Goal: Obtain resource: Download file/media

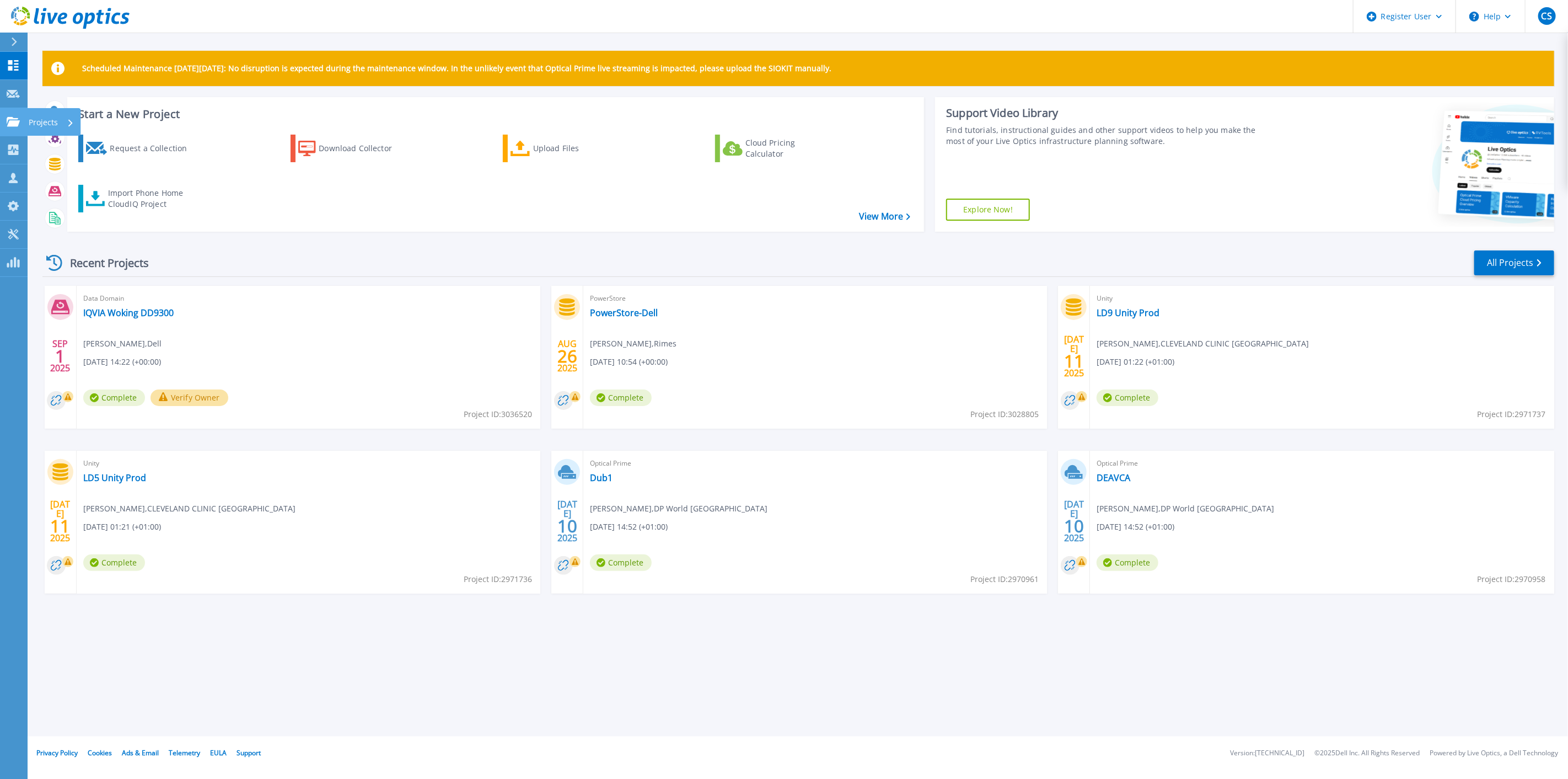
click at [13, 125] on icon at bounding box center [13, 121] width 13 height 9
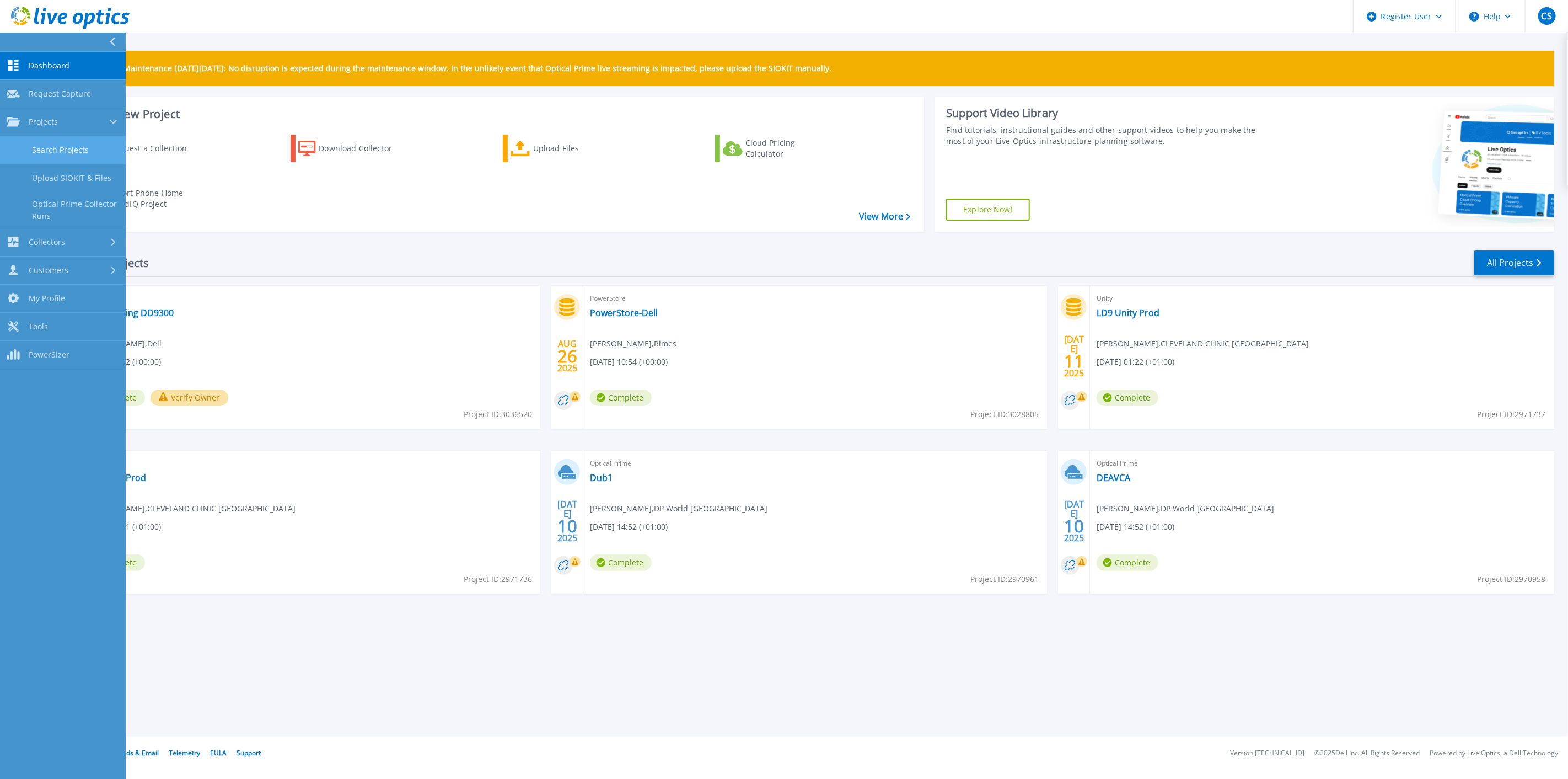
click at [73, 152] on link "Search Projects" at bounding box center [63, 150] width 126 height 28
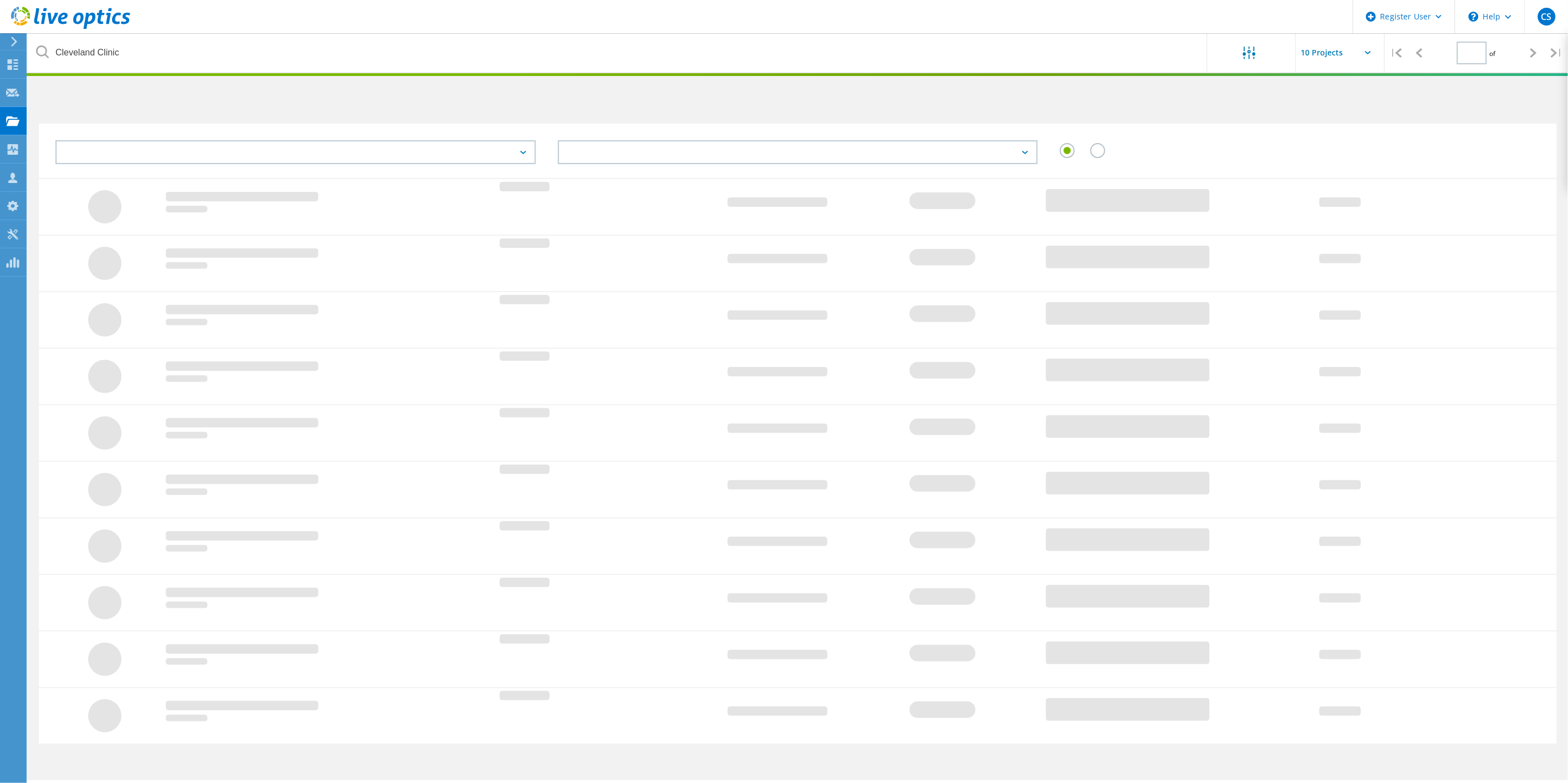
type input "1"
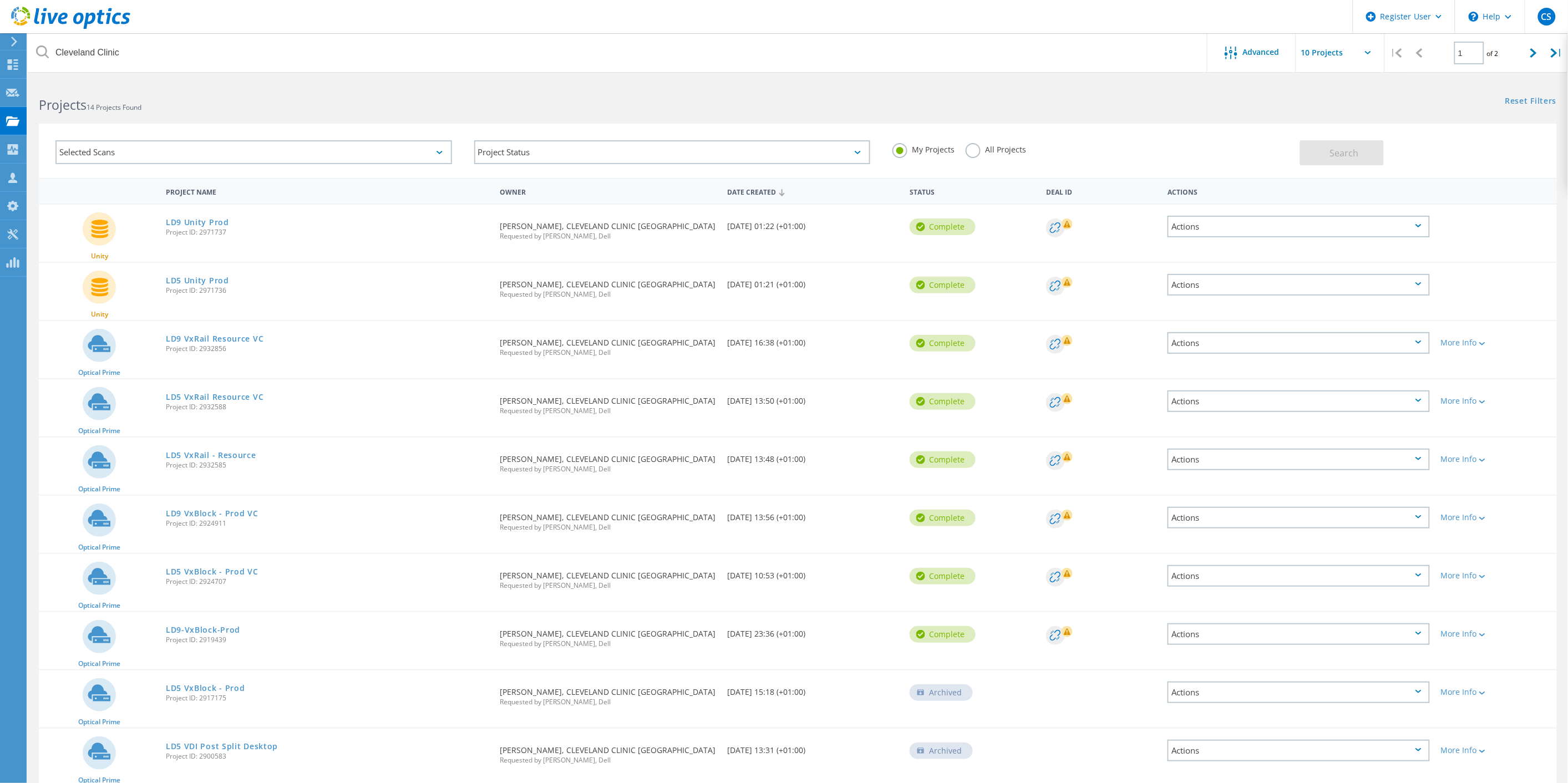
click at [280, 97] on h2 "Projects 14 Projects Found" at bounding box center [412, 104] width 748 height 18
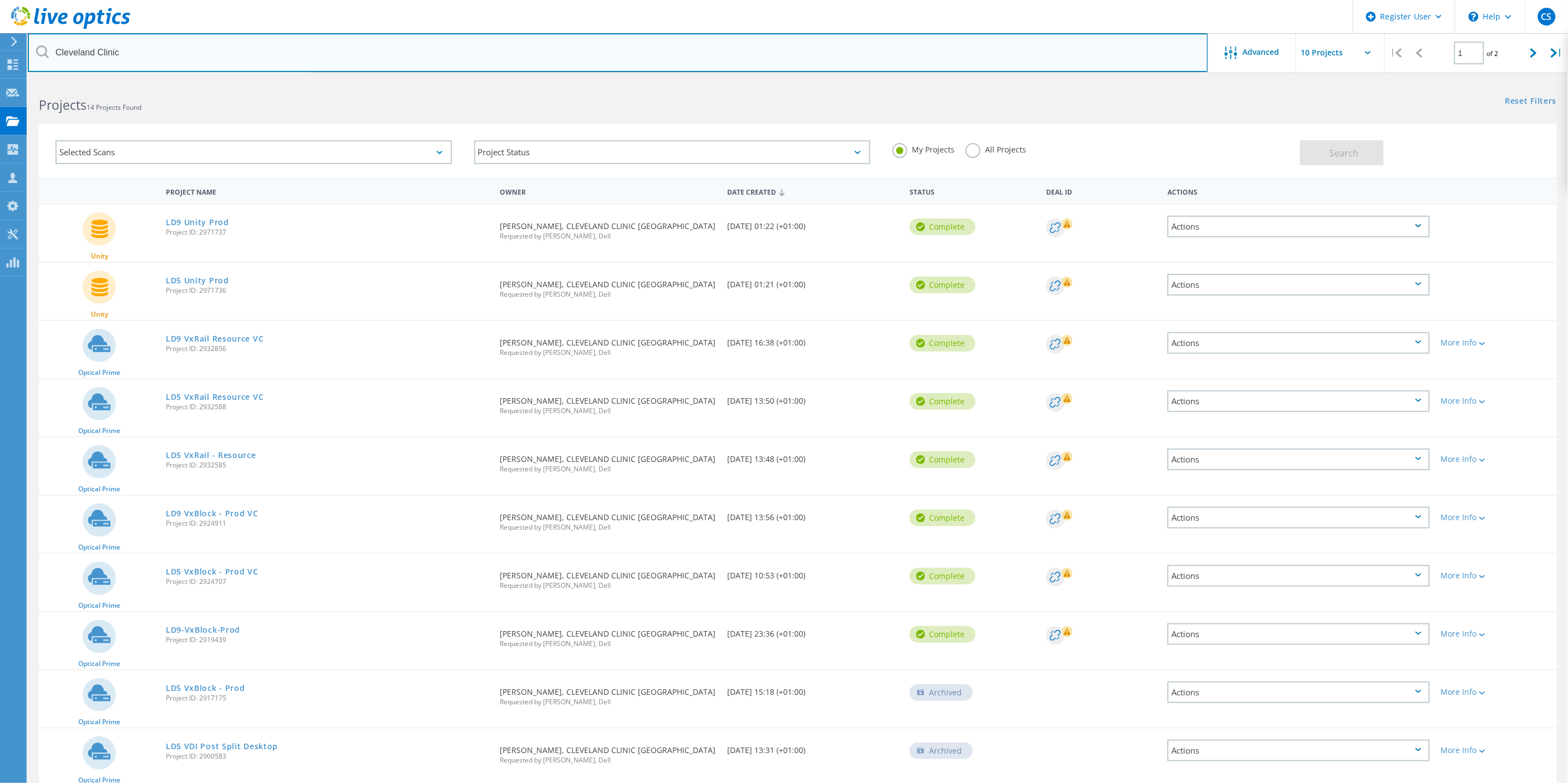
click at [114, 51] on input "Cleveland Clinic" at bounding box center [618, 52] width 1180 height 38
click at [148, 55] on input "Cleveland Clinic" at bounding box center [618, 52] width 1180 height 38
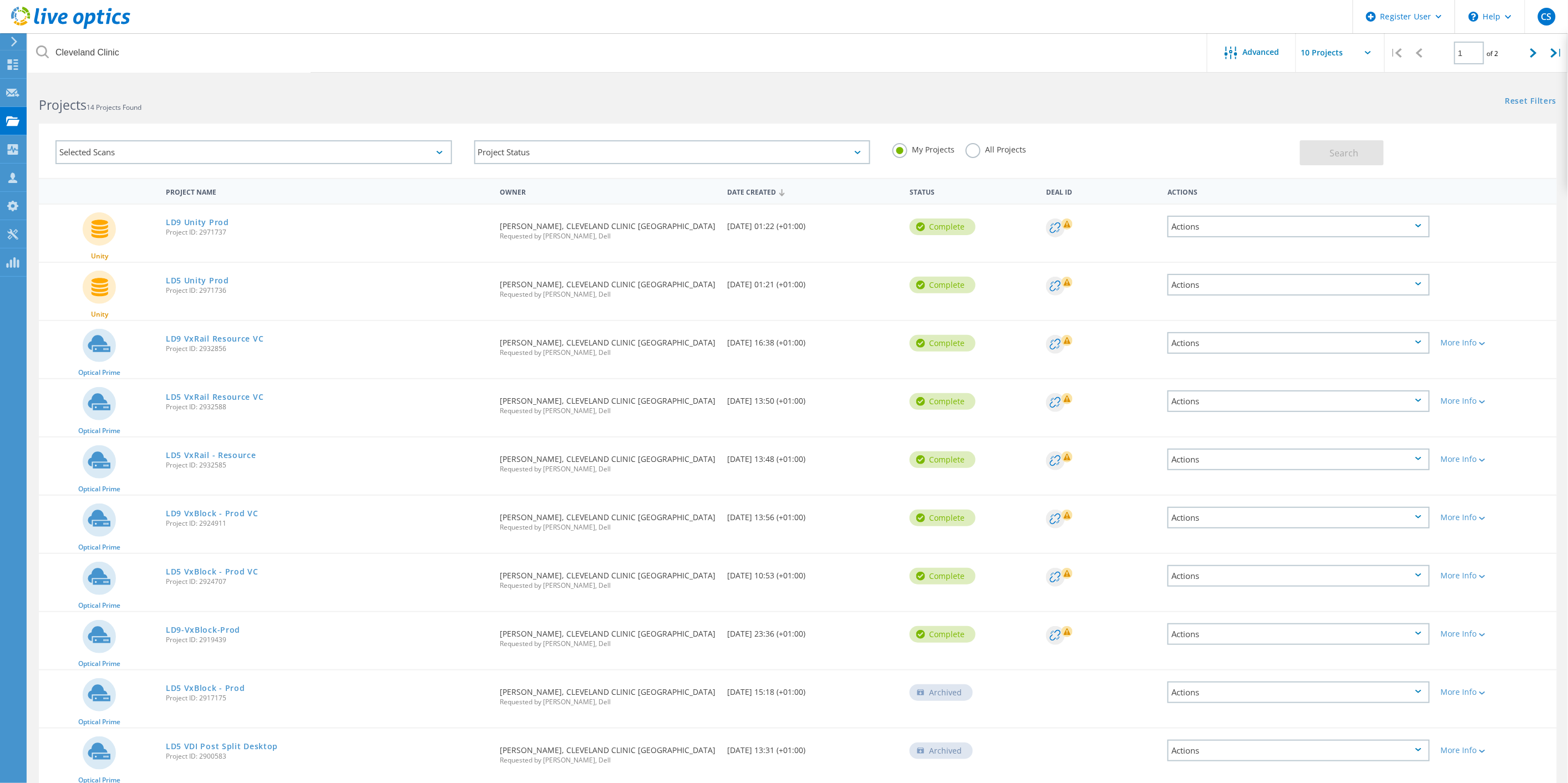
click at [1395, 338] on div "Actions" at bounding box center [1298, 343] width 262 height 22
click at [386, 513] on div "LD9 VxBlock - Prod VC Project ID: 2924911" at bounding box center [327, 517] width 334 height 42
click at [1222, 229] on div "Actions" at bounding box center [1298, 226] width 262 height 22
click at [1227, 219] on div "Download PPT" at bounding box center [1299, 218] width 260 height 17
click at [1219, 283] on div "Actions" at bounding box center [1298, 284] width 262 height 22
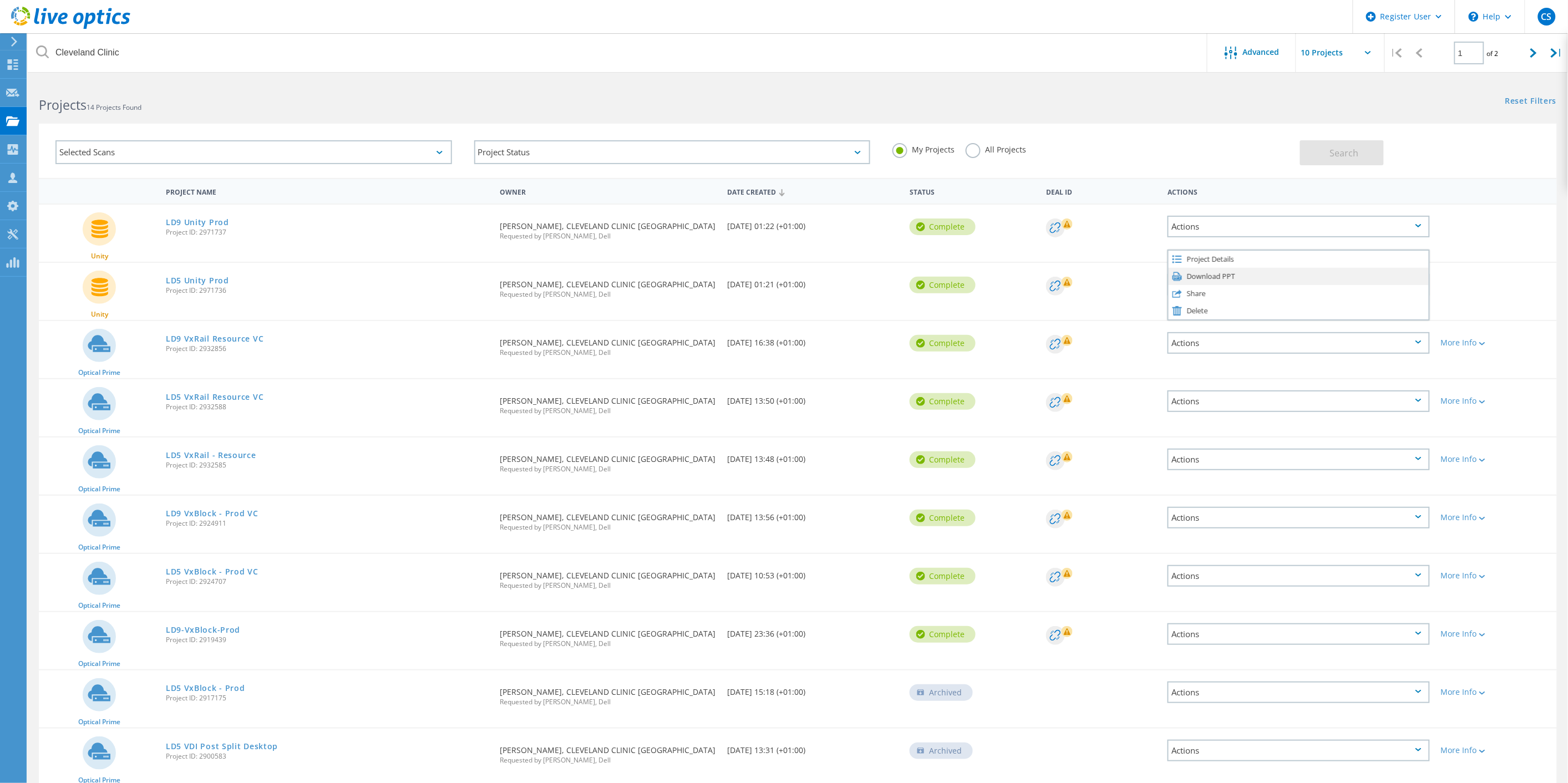
click at [1225, 269] on div "Download PPT" at bounding box center [1299, 276] width 260 height 17
click at [233, 438] on div "LD5 VxRail - Resource Project ID: 2932585" at bounding box center [327, 459] width 334 height 42
click at [233, 451] on link "LD5 VxRail - Resource" at bounding box center [211, 455] width 91 height 8
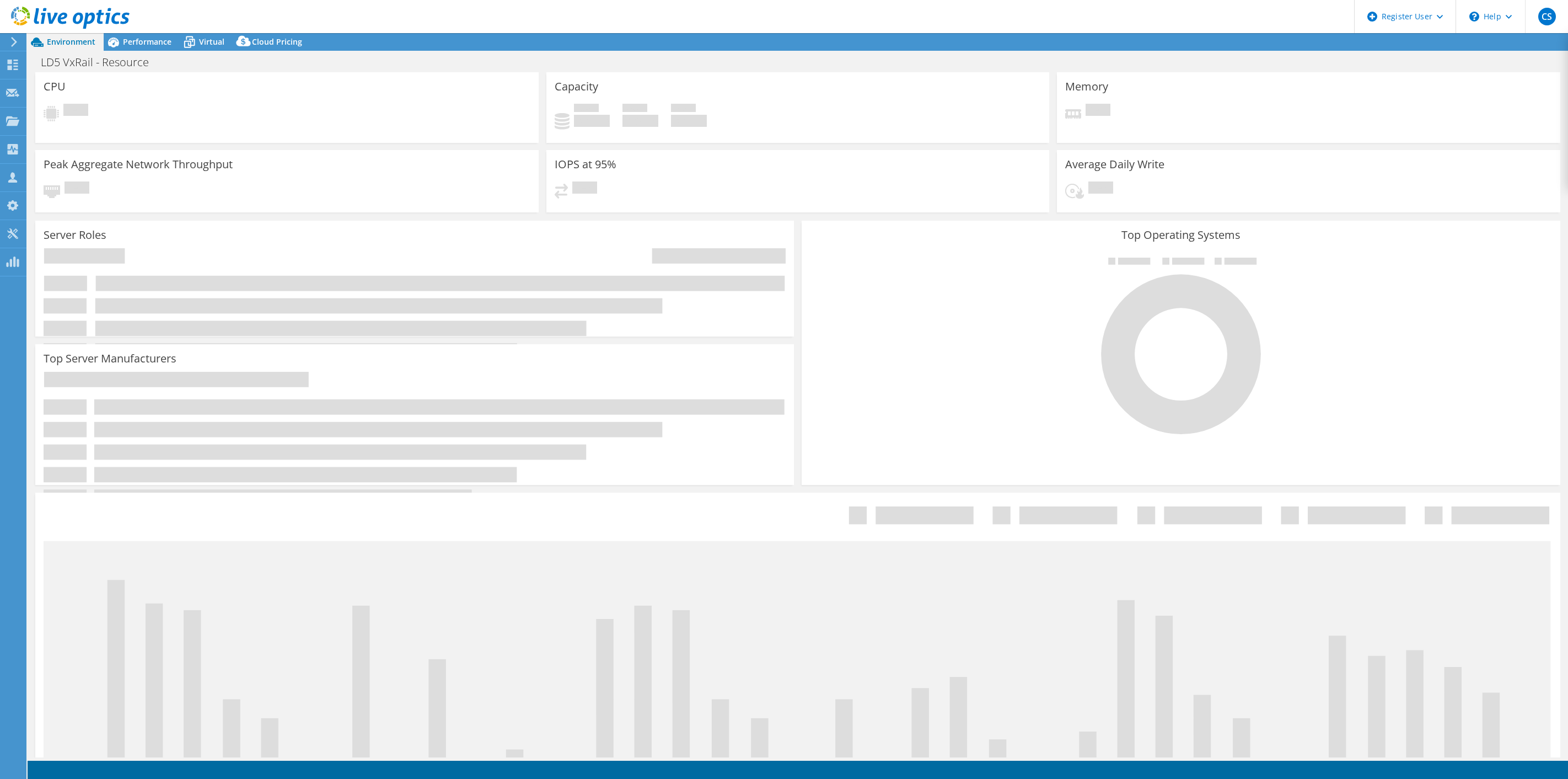
select select "USD"
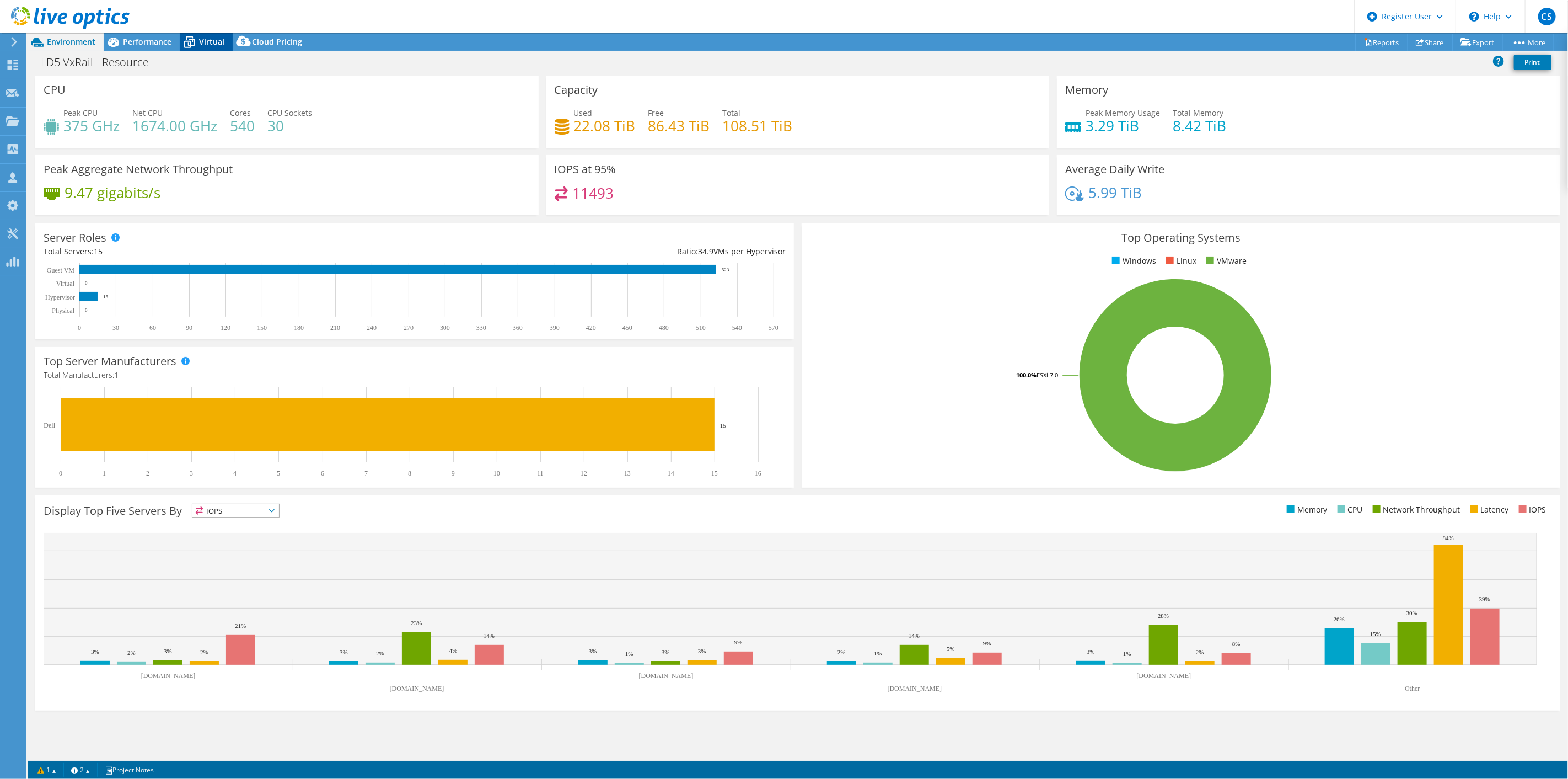
click at [217, 47] on div "Virtual" at bounding box center [206, 42] width 53 height 17
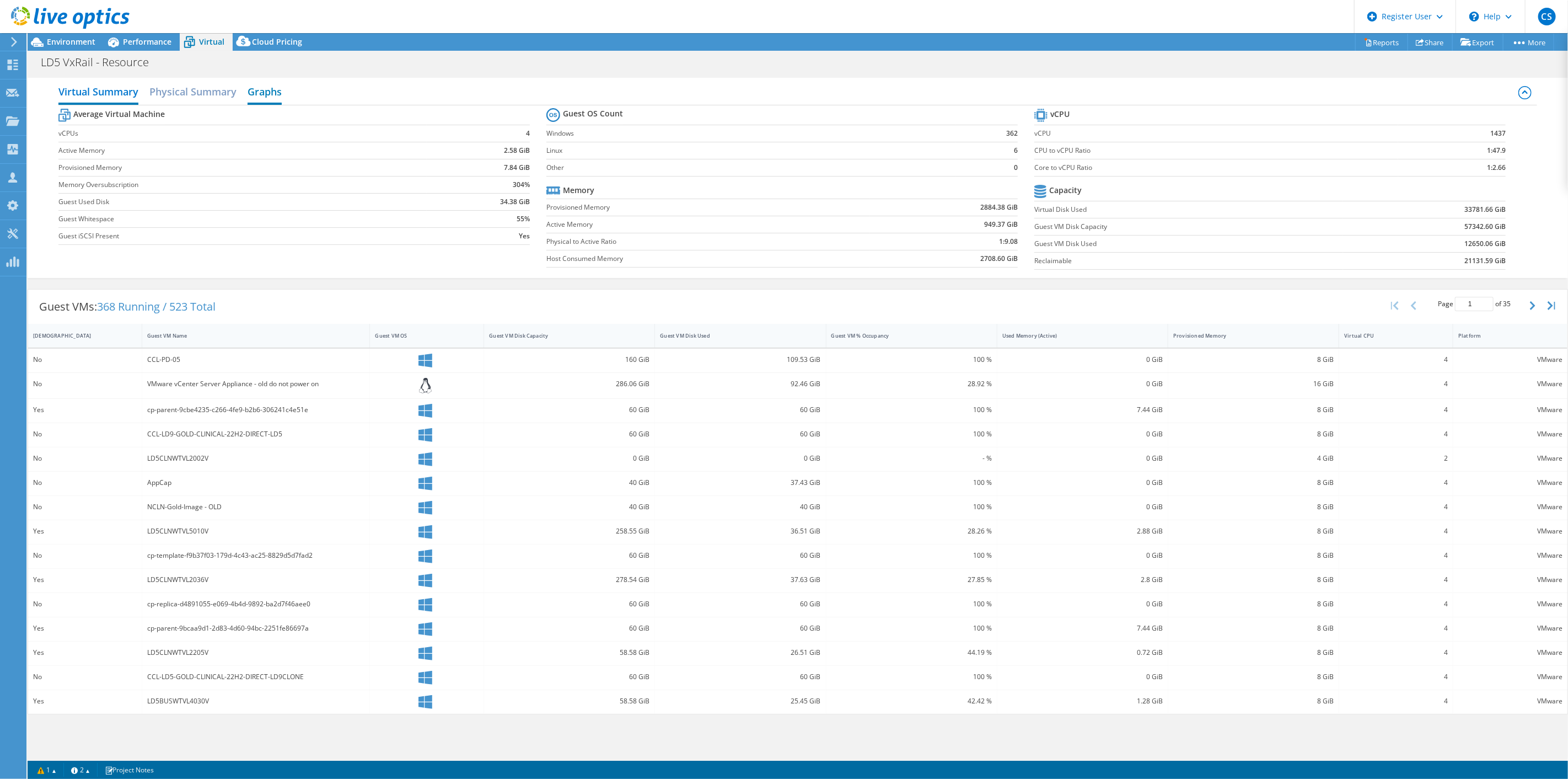
click at [263, 92] on h2 "Graphs" at bounding box center [264, 93] width 34 height 25
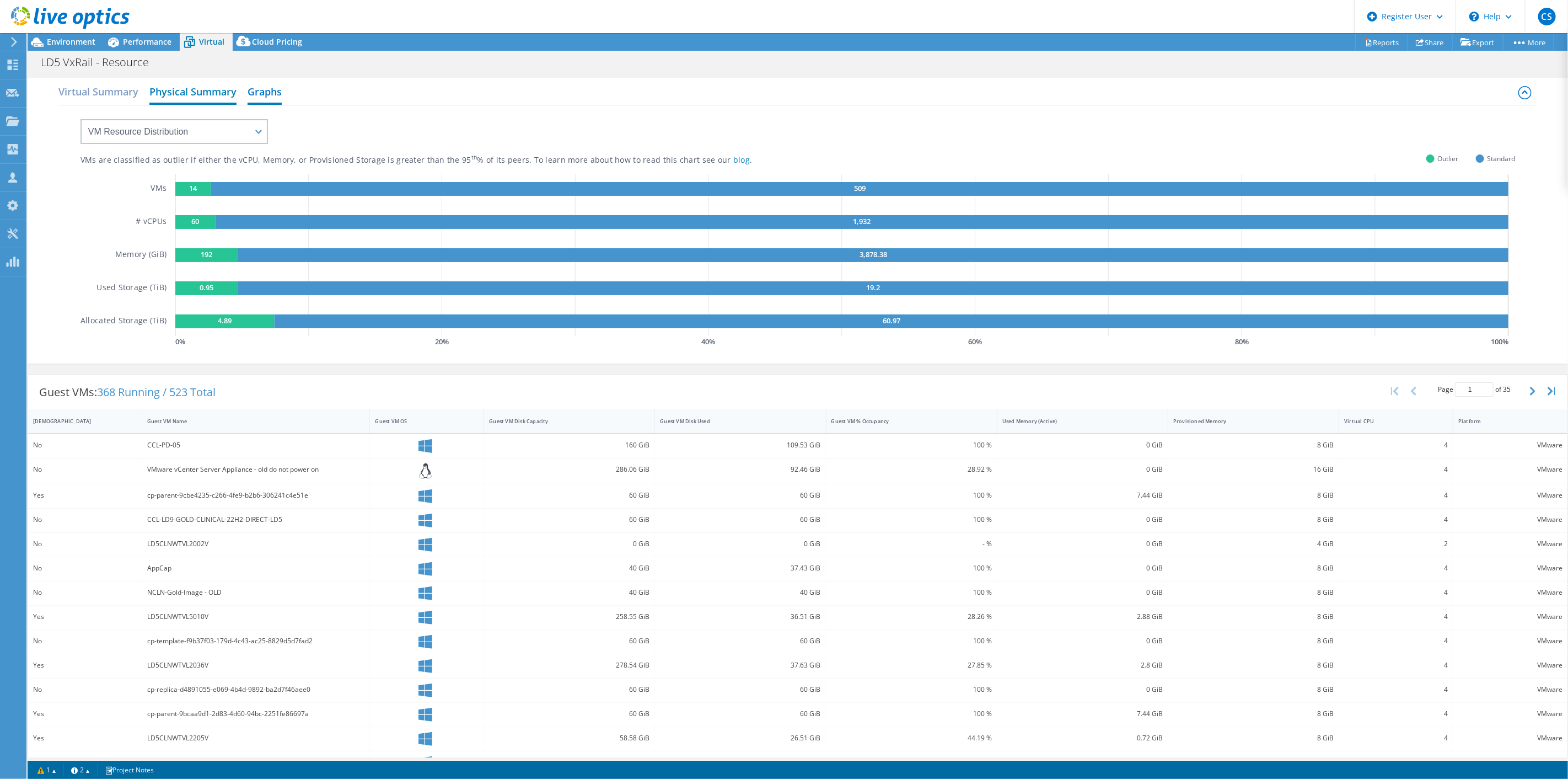
click at [230, 92] on h2 "Physical Summary" at bounding box center [193, 93] width 87 height 25
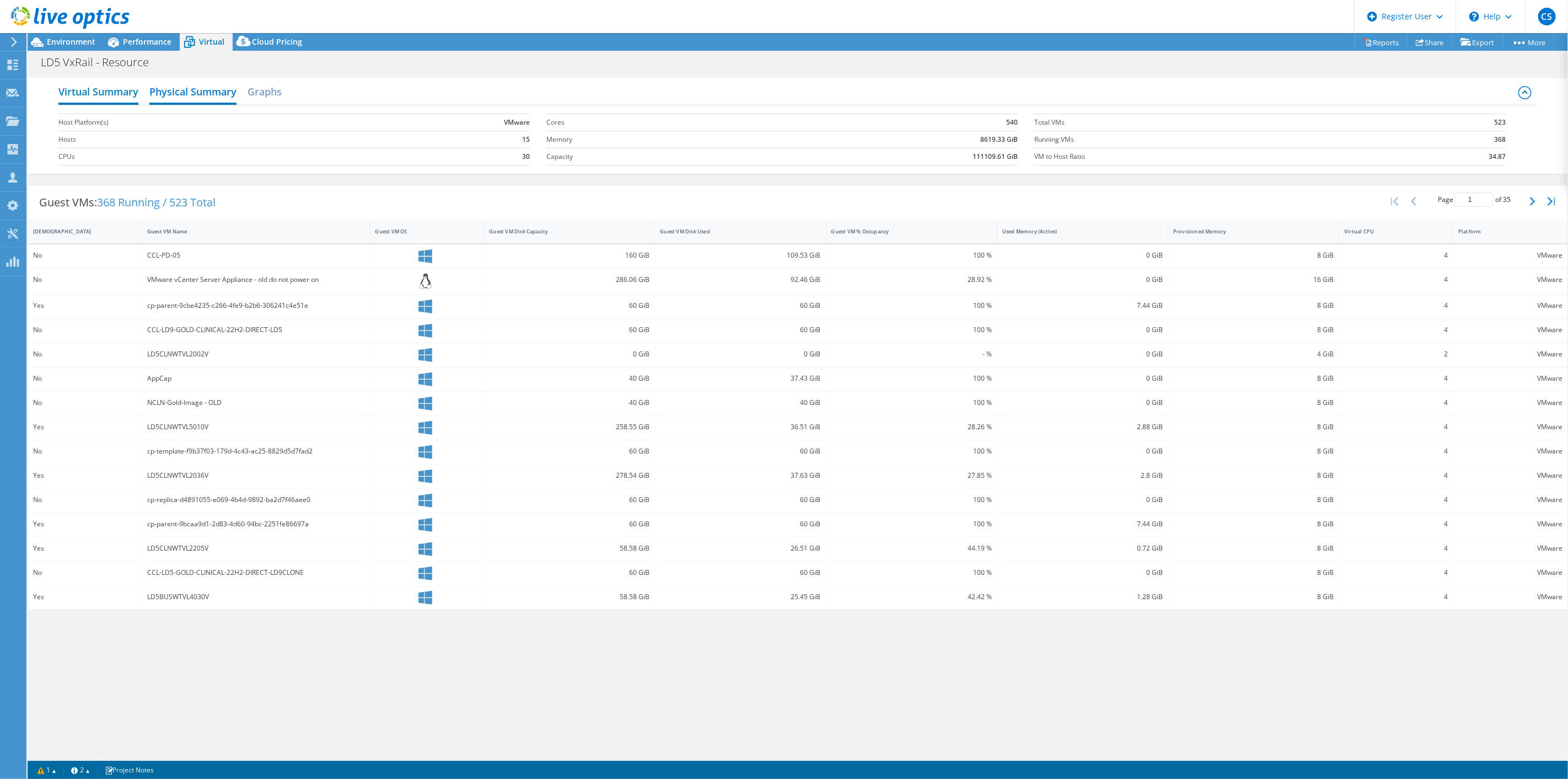
click at [134, 90] on h2 "Virtual Summary" at bounding box center [98, 93] width 80 height 25
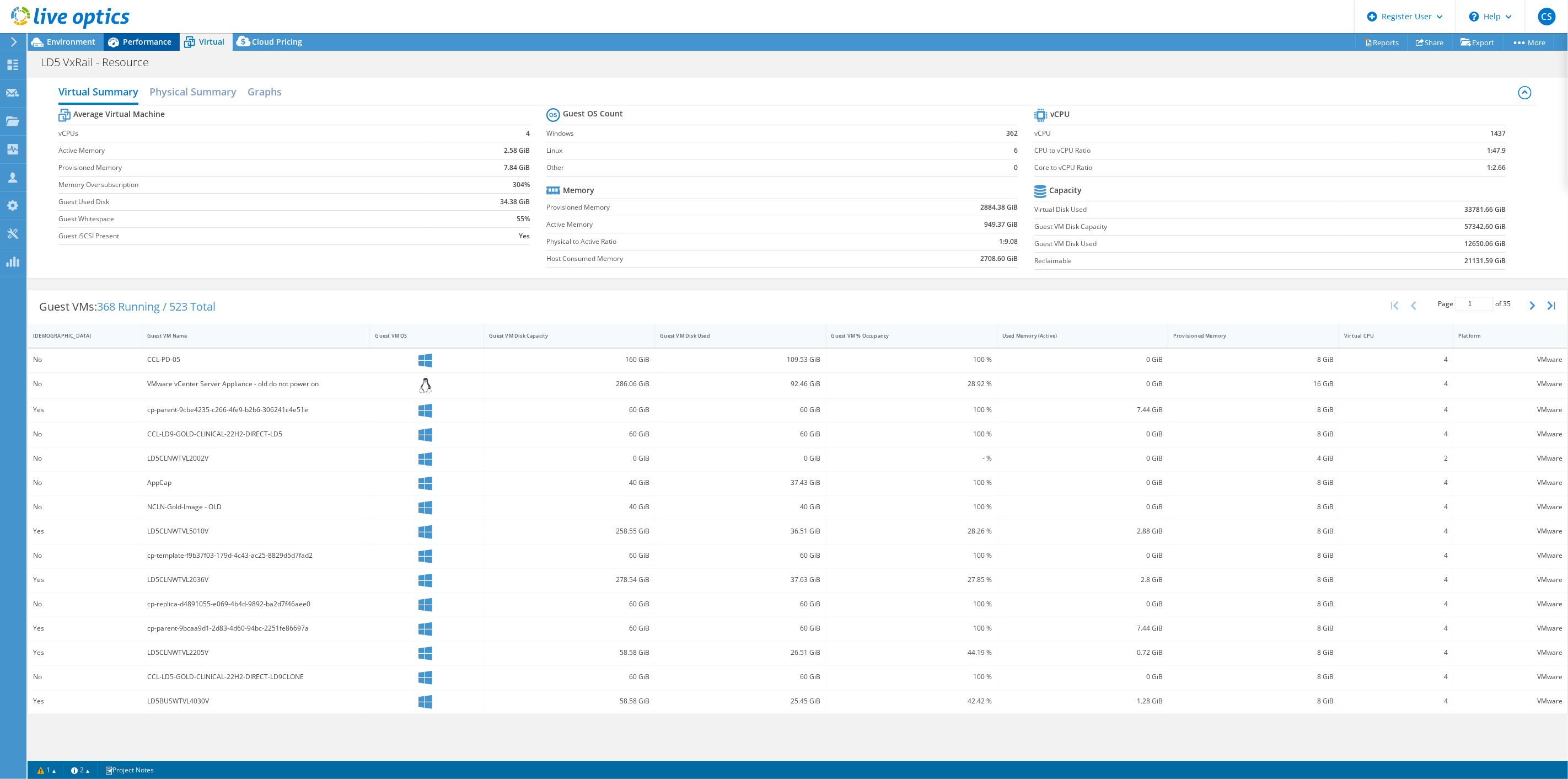
click at [147, 37] on span "Performance" at bounding box center [146, 41] width 48 height 11
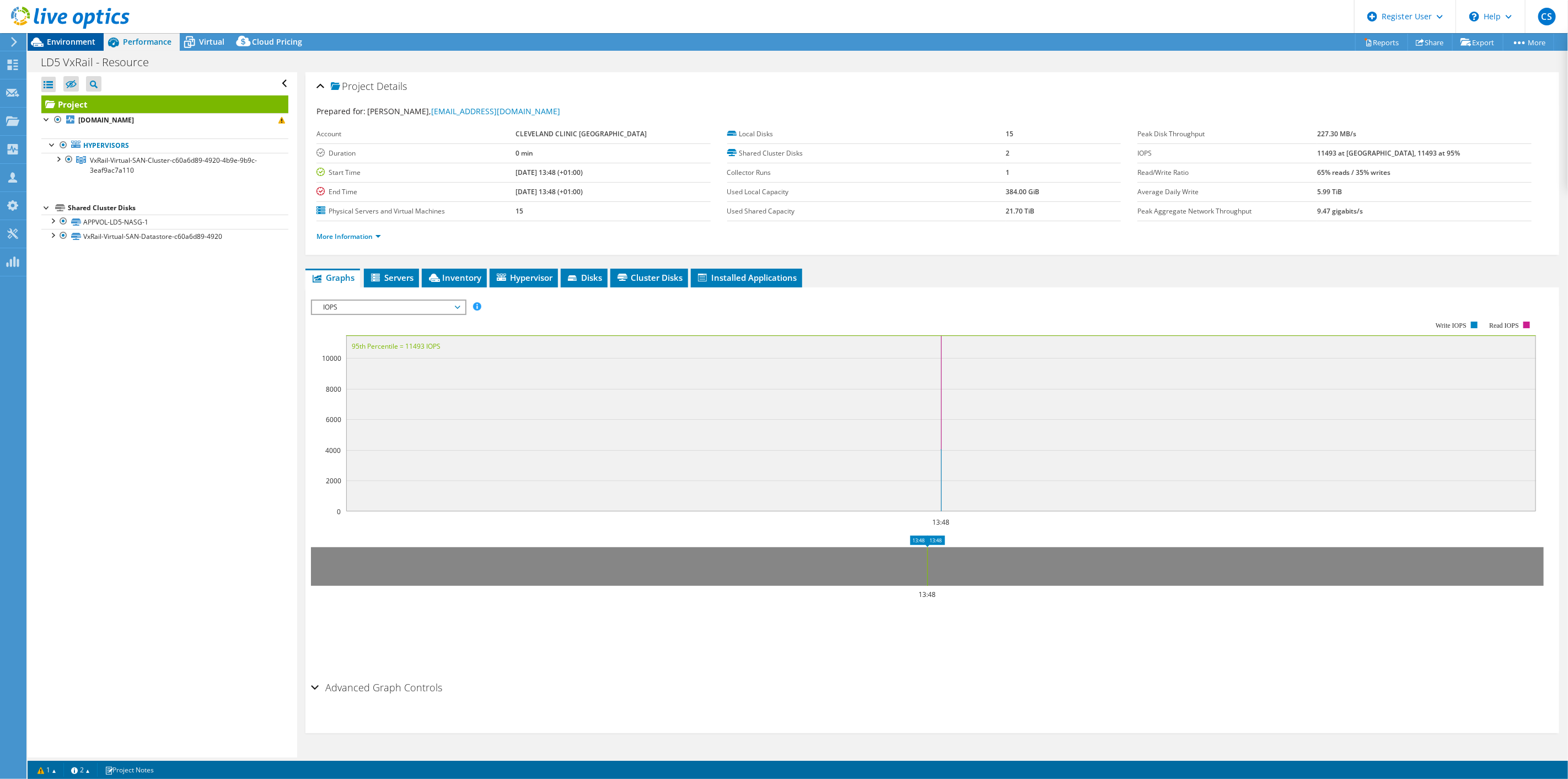
click at [86, 43] on span "Environment" at bounding box center [71, 41] width 48 height 11
